Goal: Task Accomplishment & Management: Manage account settings

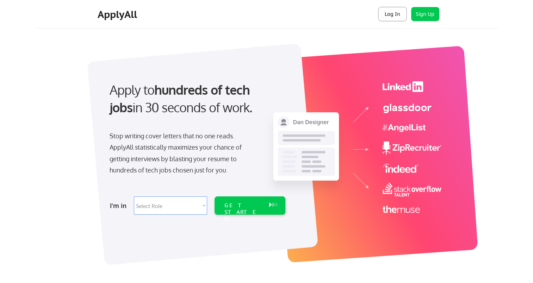
click at [399, 15] on button "Log In" at bounding box center [393, 14] width 28 height 14
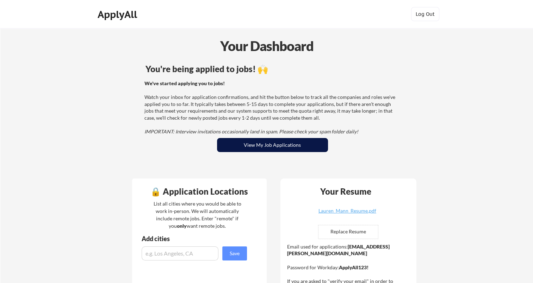
click at [273, 149] on button "View My Job Applications" at bounding box center [272, 145] width 111 height 14
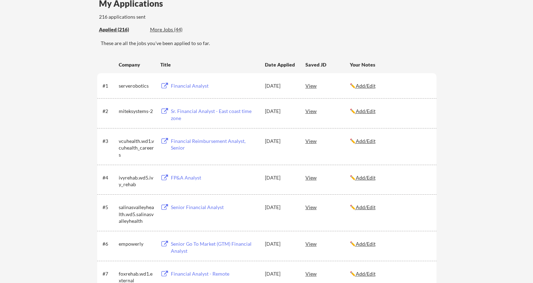
scroll to position [65, 0]
